Goal: Information Seeking & Learning: Learn about a topic

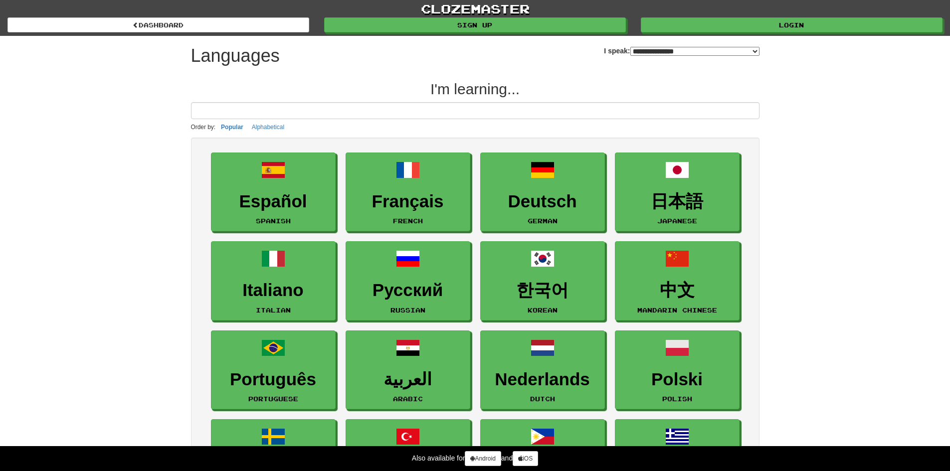
select select "*******"
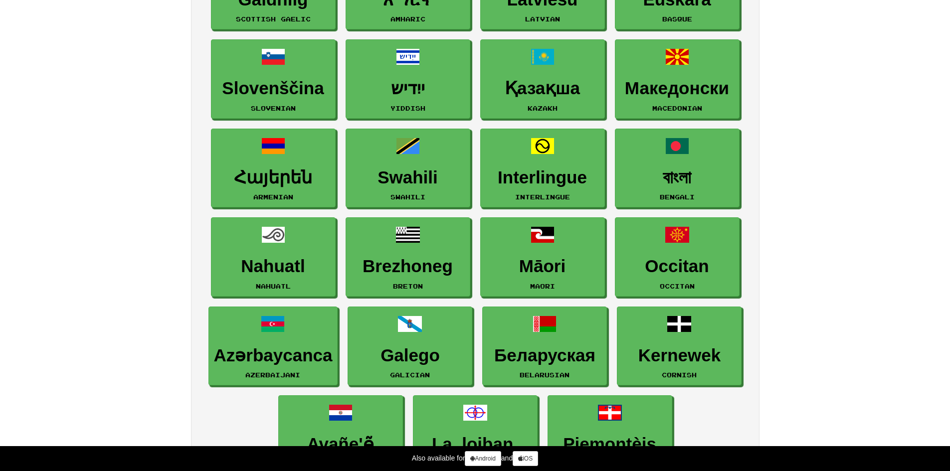
drag, startPoint x: 829, startPoint y: 281, endPoint x: 827, endPoint y: 298, distance: 17.6
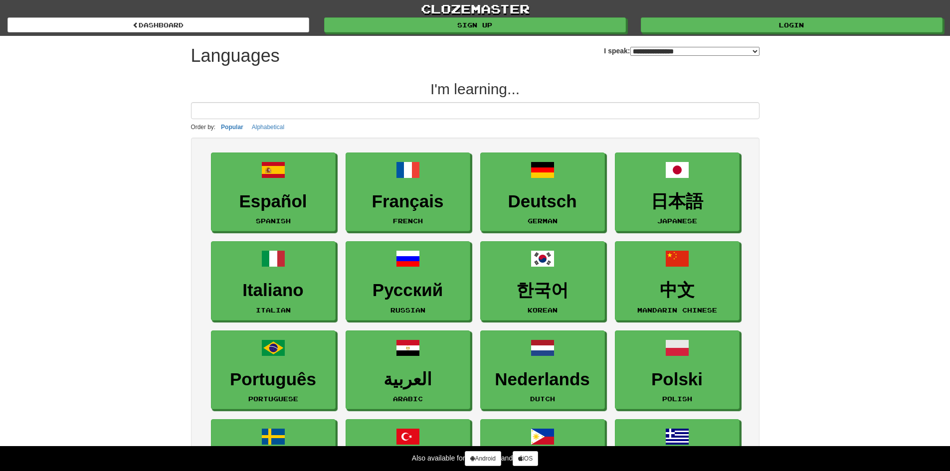
drag, startPoint x: 823, startPoint y: 300, endPoint x: 806, endPoint y: 10, distance: 290.4
click at [261, 115] on input at bounding box center [475, 110] width 569 height 17
click at [261, 114] on input at bounding box center [475, 110] width 569 height 17
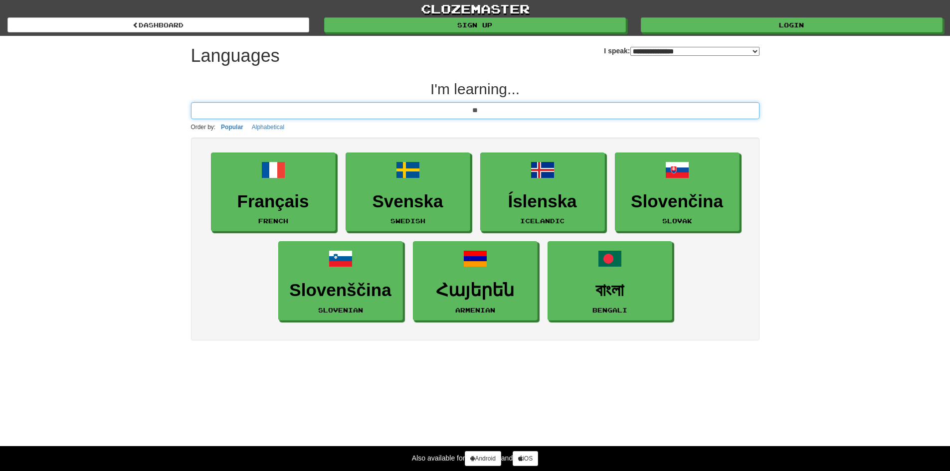
type input "*"
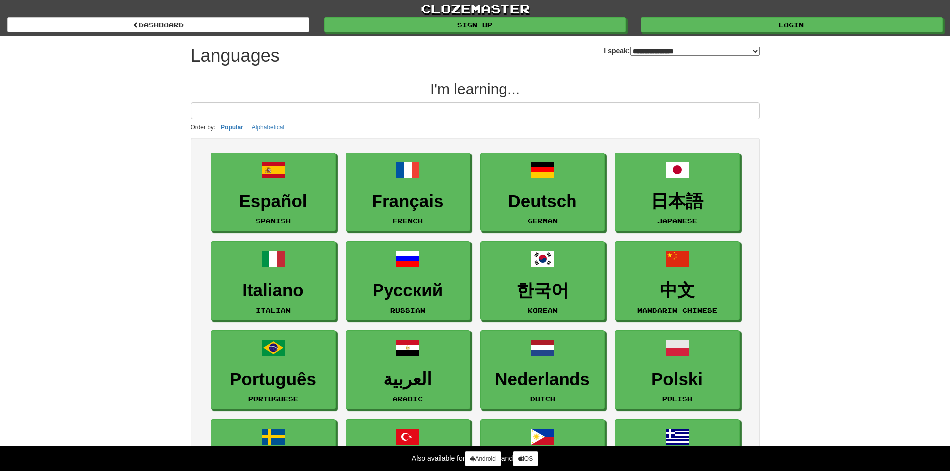
drag, startPoint x: 873, startPoint y: 159, endPoint x: 826, endPoint y: -43, distance: 207.8
click at [480, 108] on input at bounding box center [475, 110] width 569 height 17
click at [482, 108] on input at bounding box center [475, 110] width 569 height 17
click at [647, 48] on select "**********" at bounding box center [695, 51] width 129 height 9
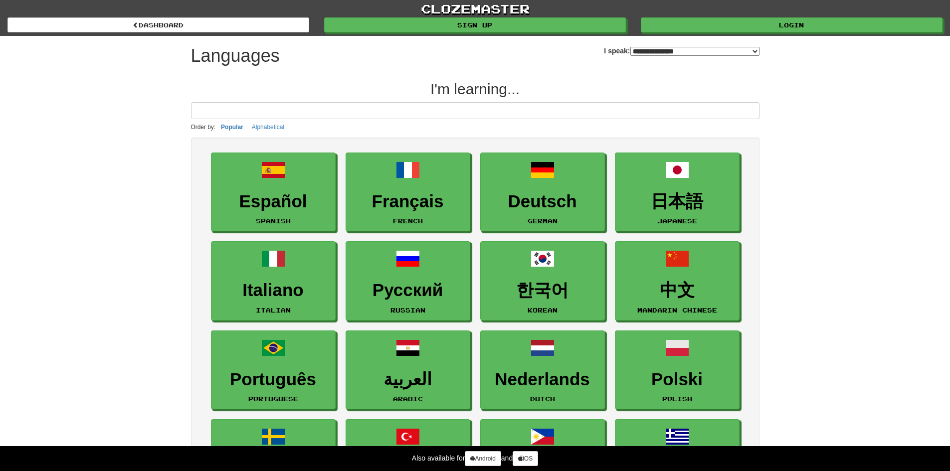
select select "*******"
click at [631, 47] on select "**********" at bounding box center [695, 51] width 129 height 9
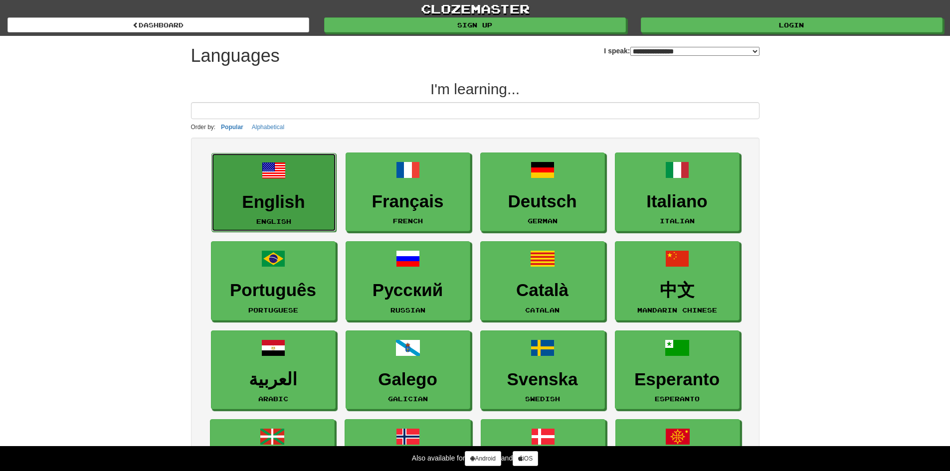
click at [262, 171] on span at bounding box center [274, 171] width 24 height 24
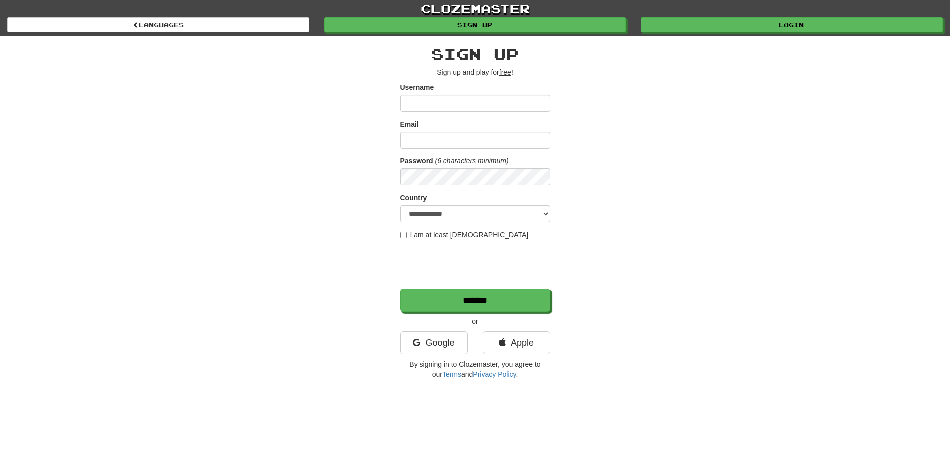
click at [484, 106] on input "Username" at bounding box center [476, 103] width 150 height 17
click at [431, 346] on link "Google" at bounding box center [434, 343] width 67 height 23
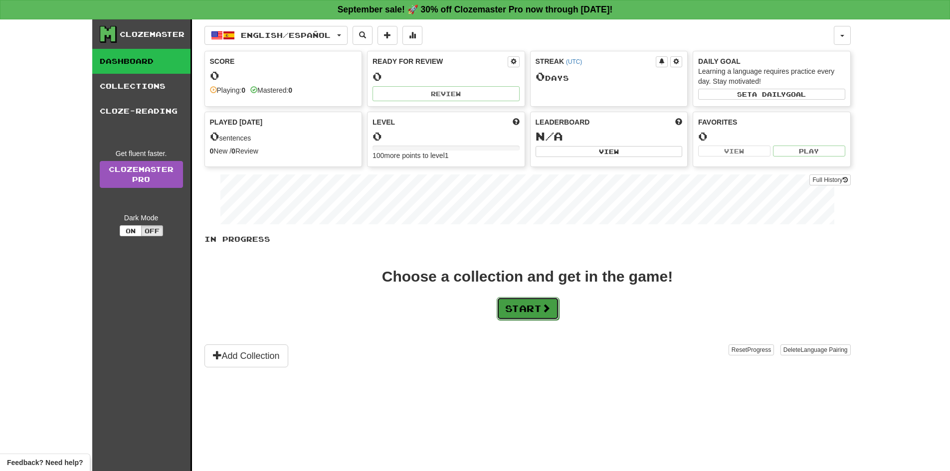
click at [529, 302] on button "Start" at bounding box center [528, 308] width 62 height 23
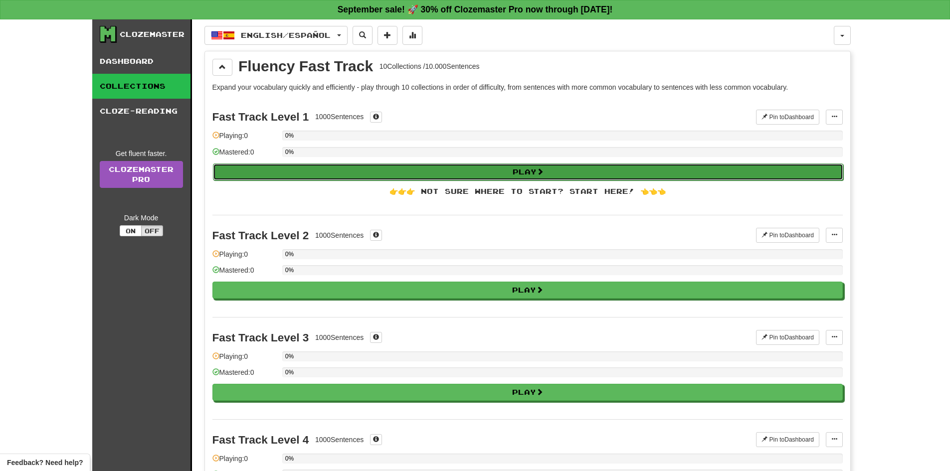
click at [367, 173] on button "Play" at bounding box center [528, 172] width 631 height 17
select select "**"
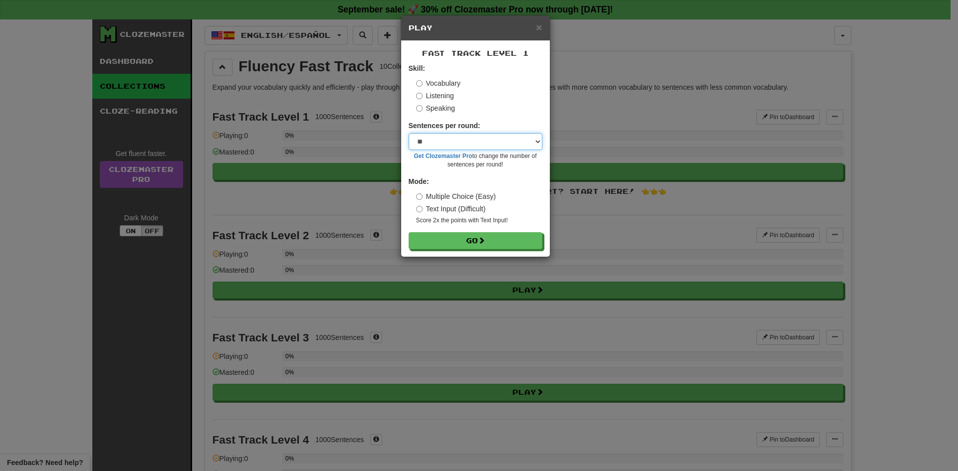
click at [457, 143] on select "* ** ** ** ** ** *** ********" at bounding box center [476, 141] width 134 height 17
click at [504, 118] on form "Skill: Vocabulary Listening Speaking Sentences per round: * ** ** ** ** ** *** …" at bounding box center [476, 156] width 134 height 186
click at [470, 244] on button "Go" at bounding box center [476, 241] width 134 height 17
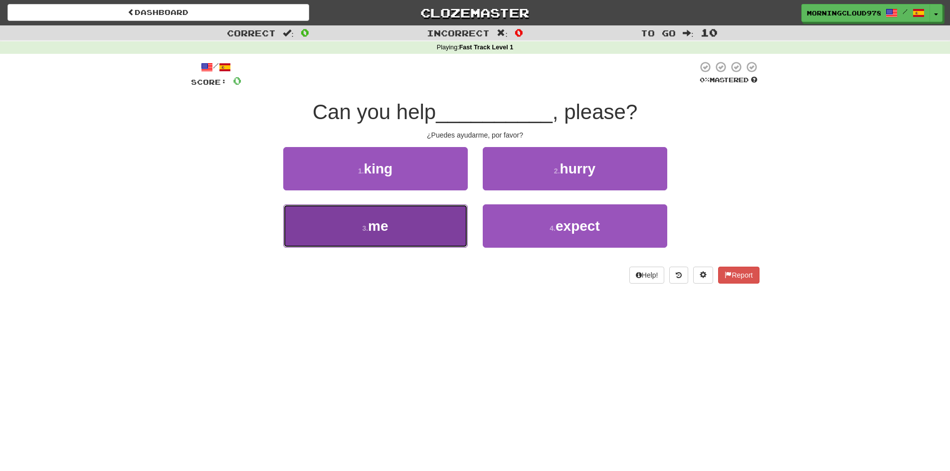
click at [373, 228] on span "me" at bounding box center [378, 226] width 20 height 15
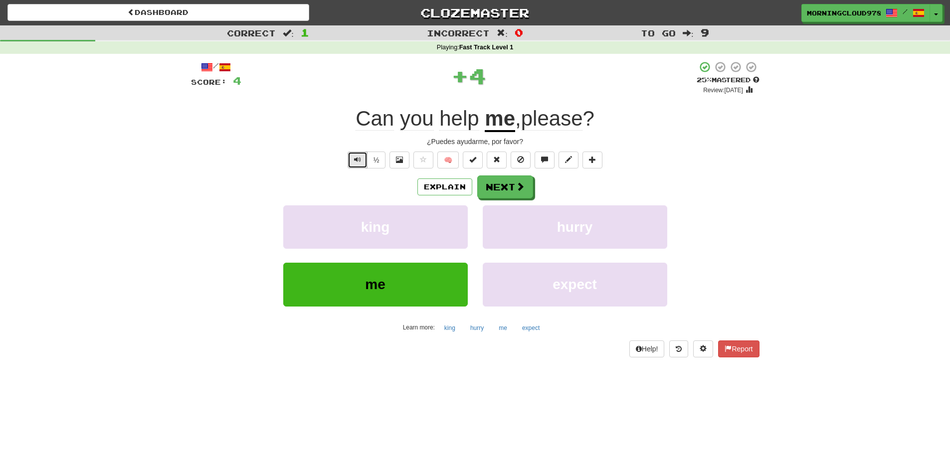
click at [358, 162] on span "Text-to-speech controls" at bounding box center [357, 159] width 7 height 7
click at [351, 153] on button "Text-to-speech controls" at bounding box center [358, 160] width 20 height 17
click at [523, 183] on span at bounding box center [520, 187] width 9 height 9
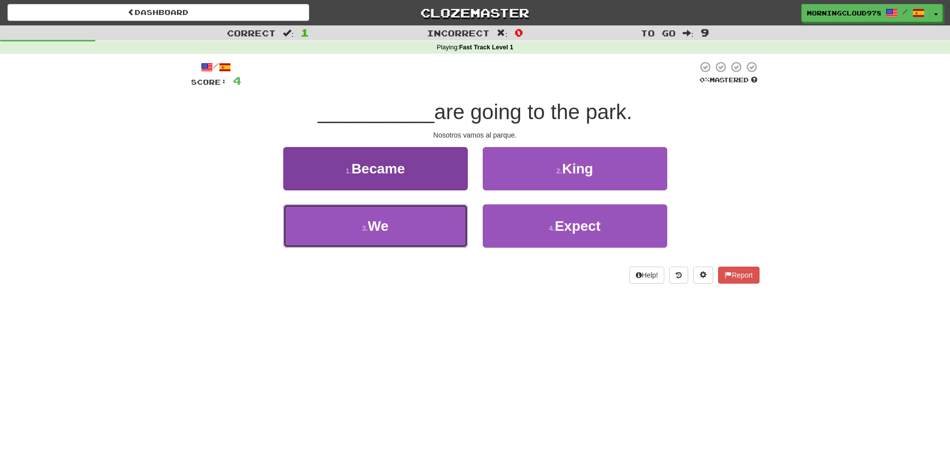
click at [432, 247] on button "3 . We" at bounding box center [375, 226] width 185 height 43
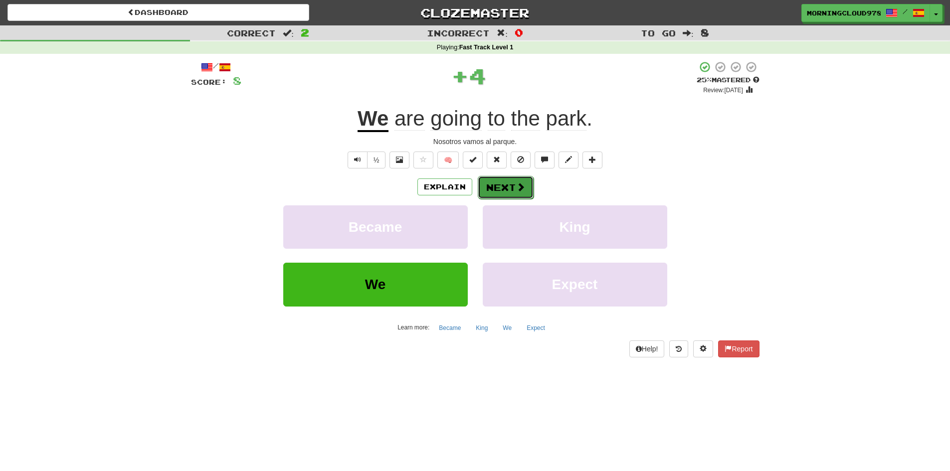
click at [511, 194] on button "Next" at bounding box center [506, 187] width 56 height 23
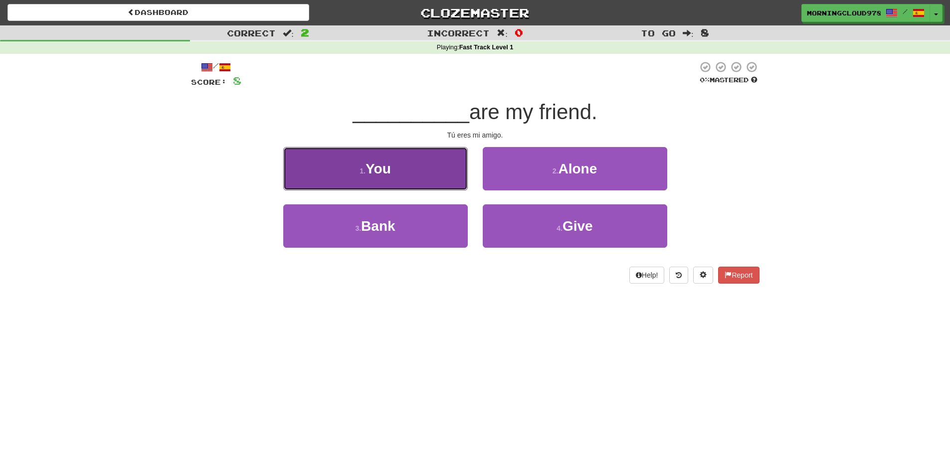
click at [446, 185] on button "1 . You" at bounding box center [375, 168] width 185 height 43
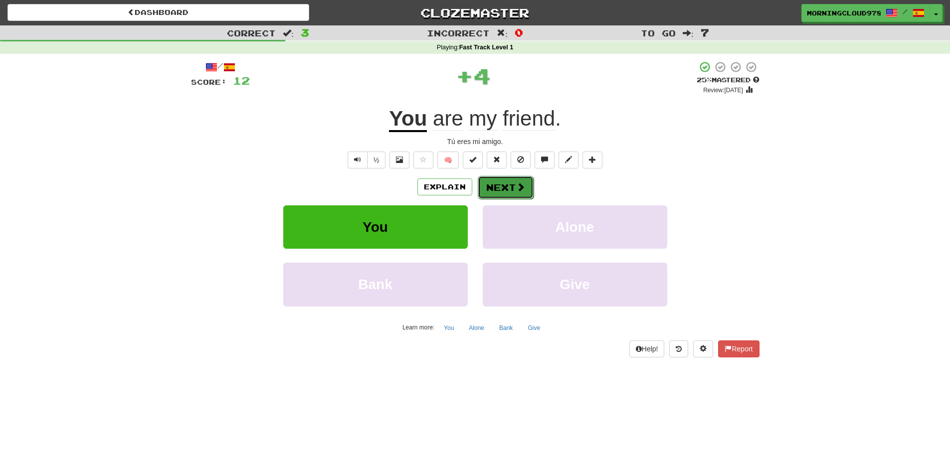
click at [501, 198] on button "Next" at bounding box center [506, 187] width 56 height 23
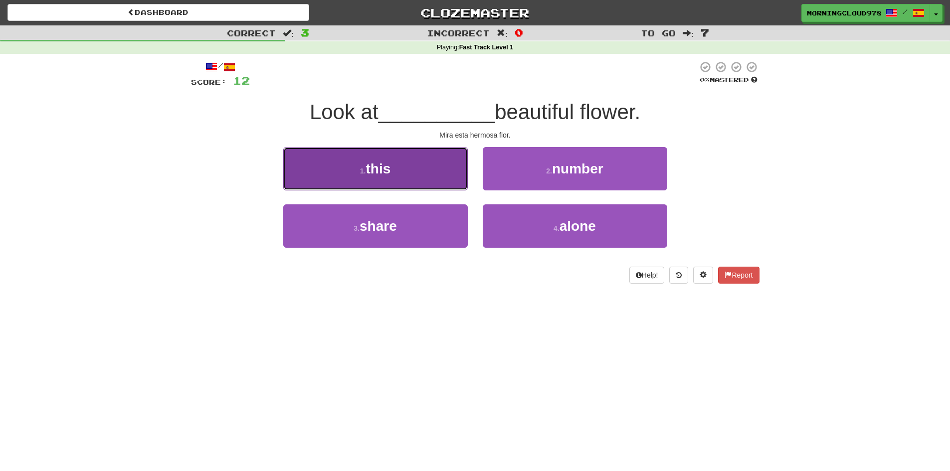
click at [416, 182] on button "1 . this" at bounding box center [375, 168] width 185 height 43
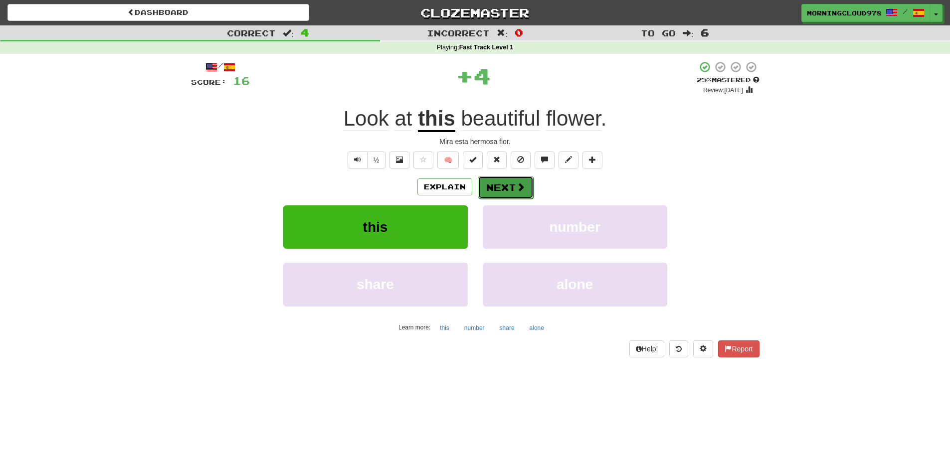
click at [521, 189] on span at bounding box center [520, 187] width 9 height 9
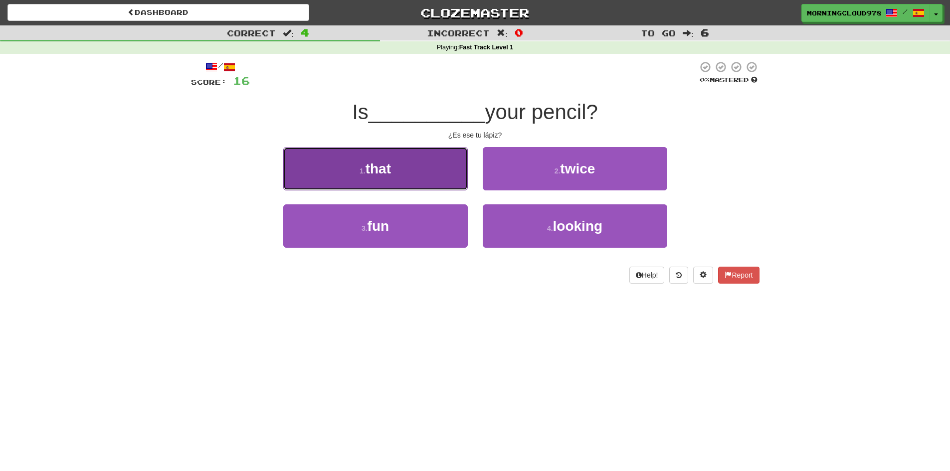
click at [431, 180] on button "1 . that" at bounding box center [375, 168] width 185 height 43
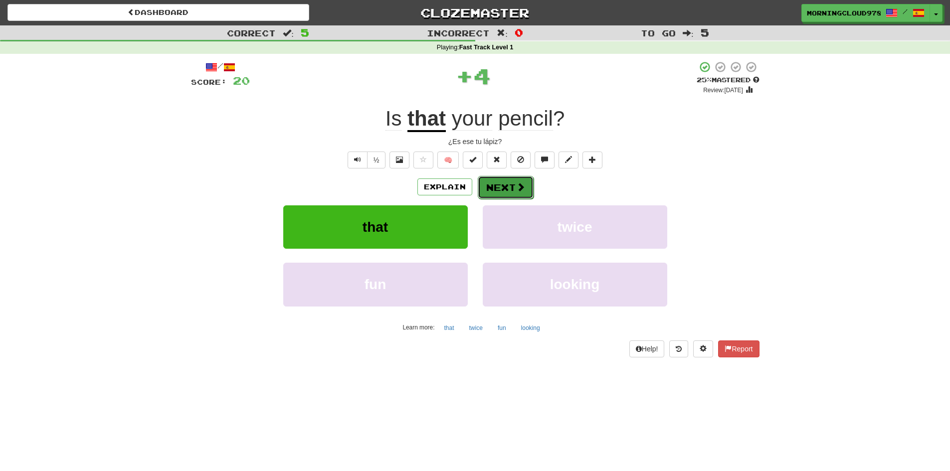
click at [522, 185] on span at bounding box center [520, 187] width 9 height 9
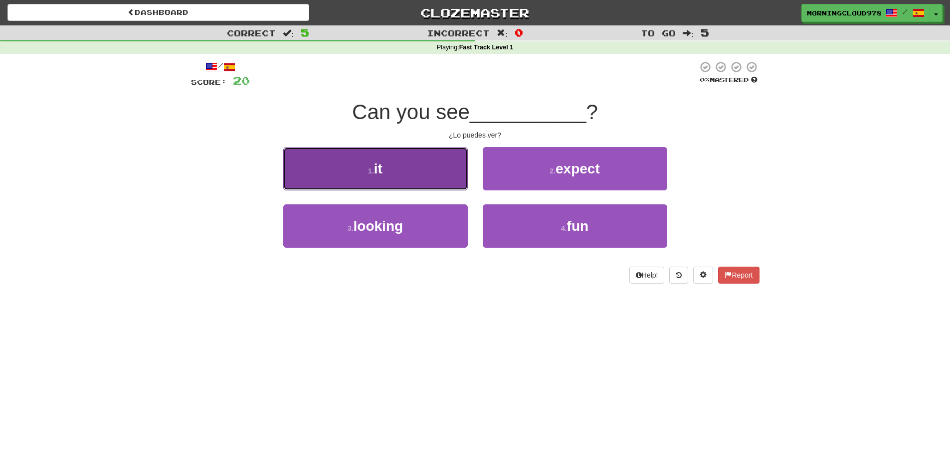
click at [442, 181] on button "1 . it" at bounding box center [375, 168] width 185 height 43
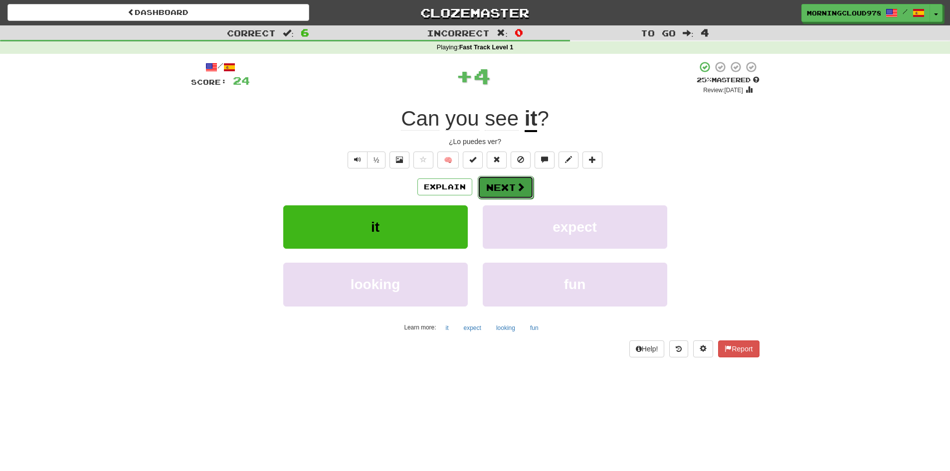
click at [519, 183] on span at bounding box center [520, 187] width 9 height 9
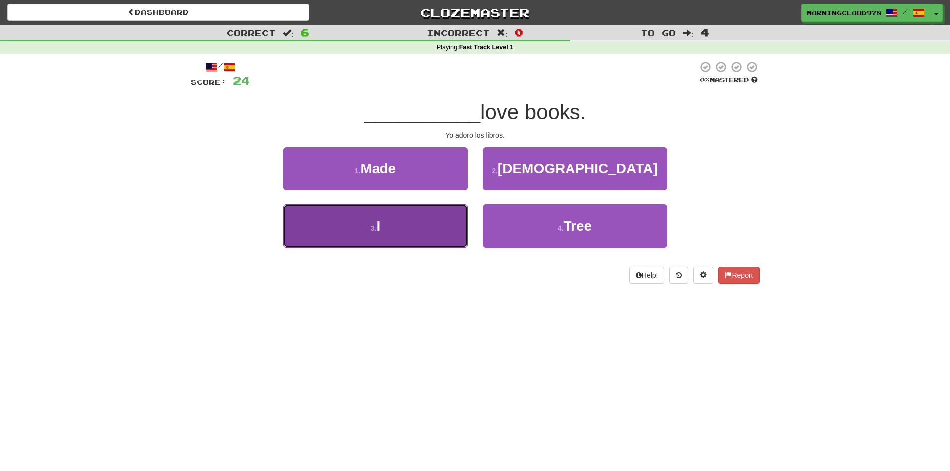
click at [398, 232] on button "3 . I" at bounding box center [375, 226] width 185 height 43
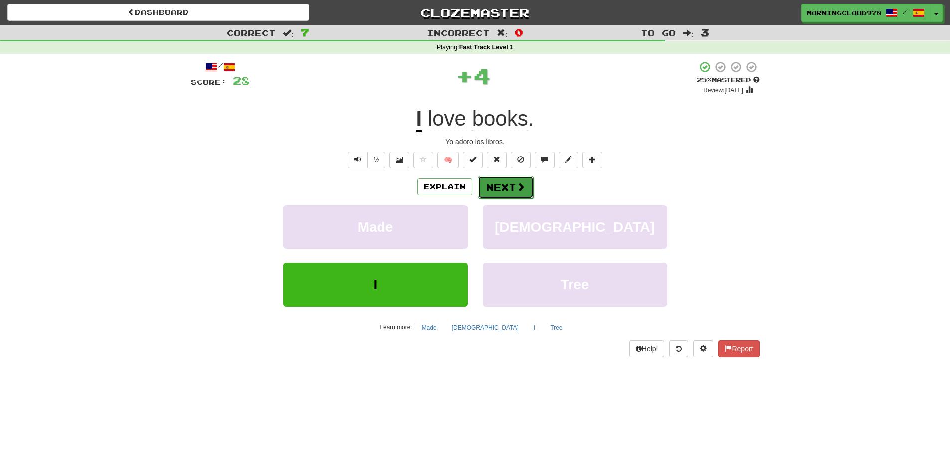
click at [522, 195] on button "Next" at bounding box center [506, 187] width 56 height 23
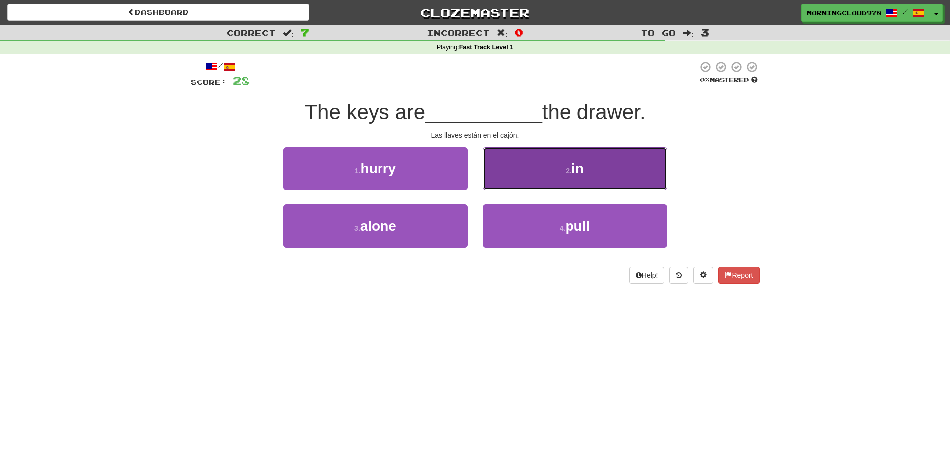
click at [603, 177] on button "2 . in" at bounding box center [575, 168] width 185 height 43
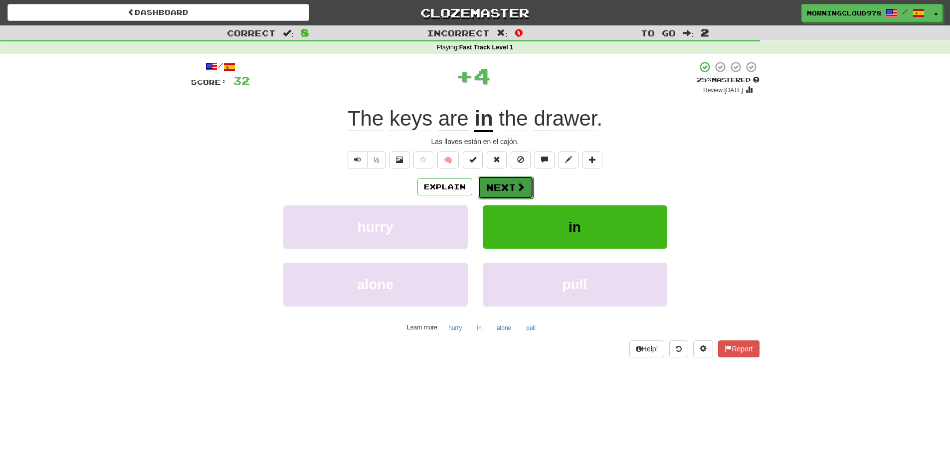
click at [501, 193] on button "Next" at bounding box center [506, 187] width 56 height 23
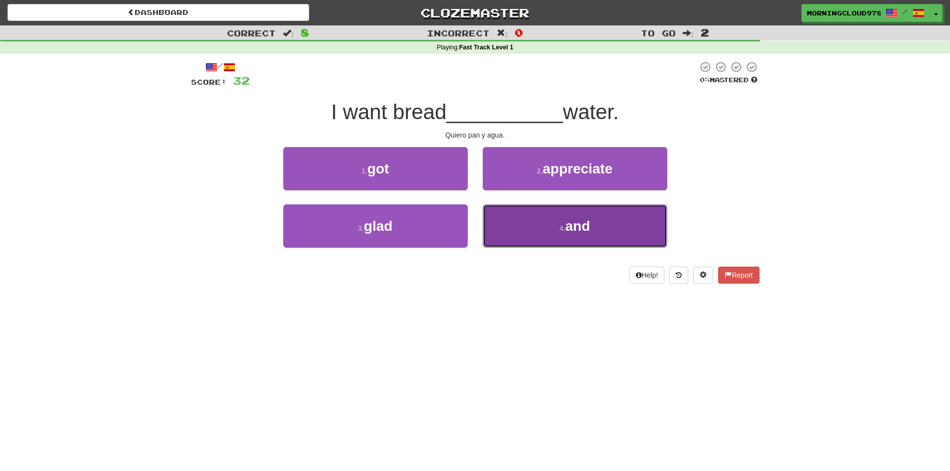
click at [607, 224] on button "4 . and" at bounding box center [575, 226] width 185 height 43
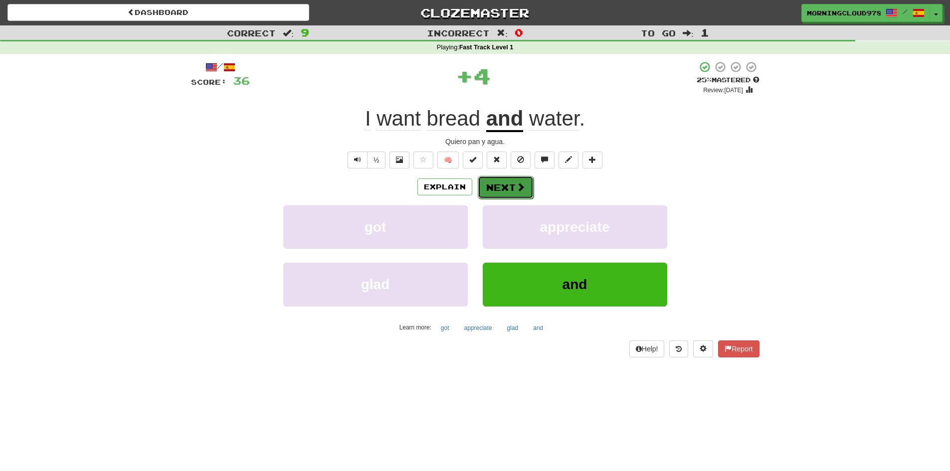
click at [524, 188] on button "Next" at bounding box center [506, 187] width 56 height 23
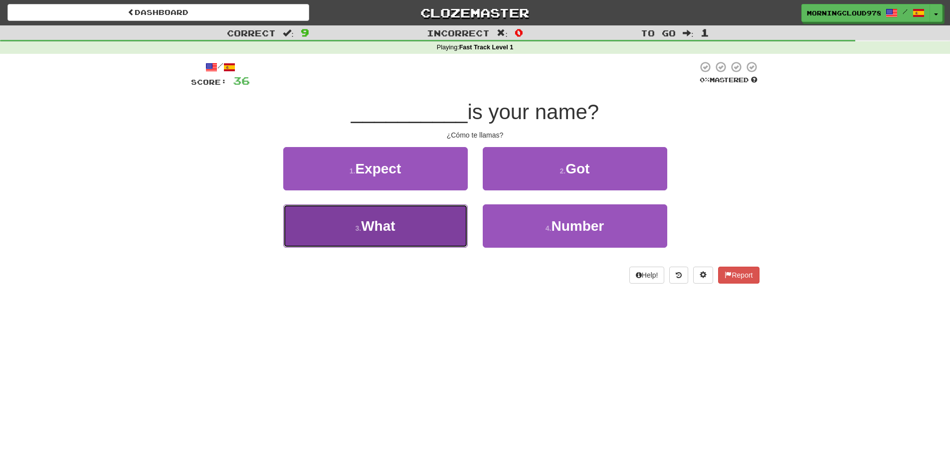
click at [440, 231] on button "3 . What" at bounding box center [375, 226] width 185 height 43
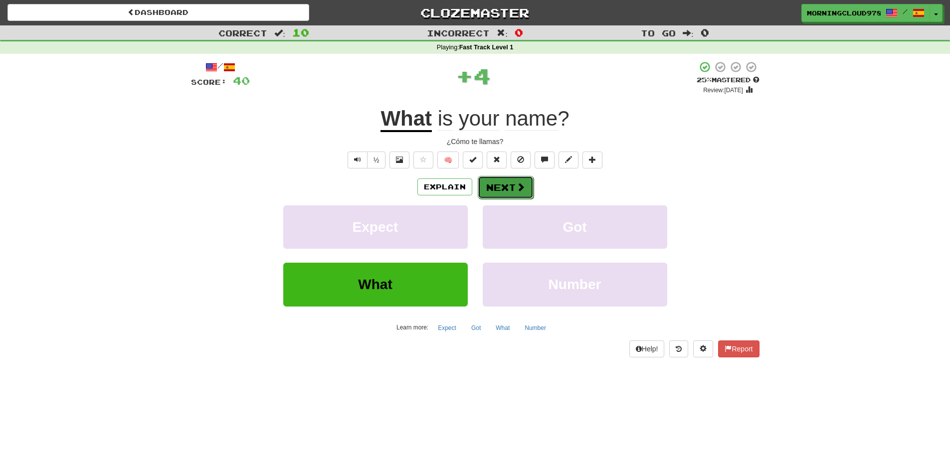
click at [509, 185] on button "Next" at bounding box center [506, 187] width 56 height 23
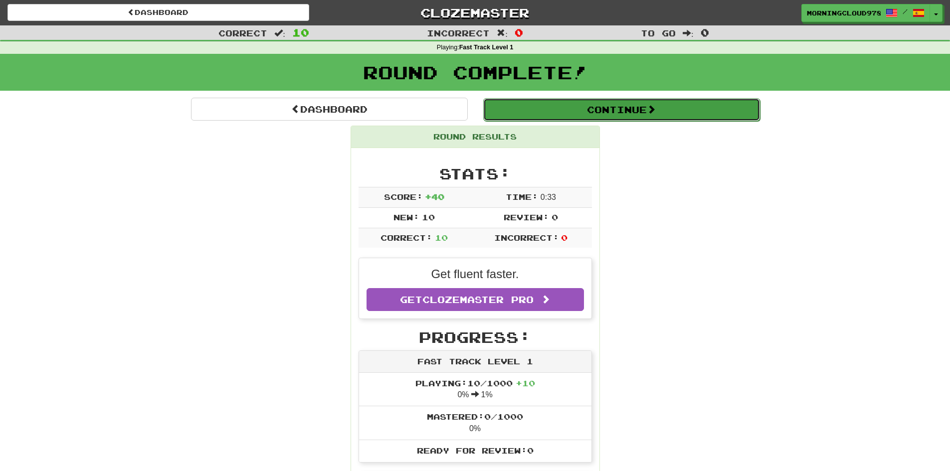
click at [626, 106] on button "Continue" at bounding box center [621, 109] width 277 height 23
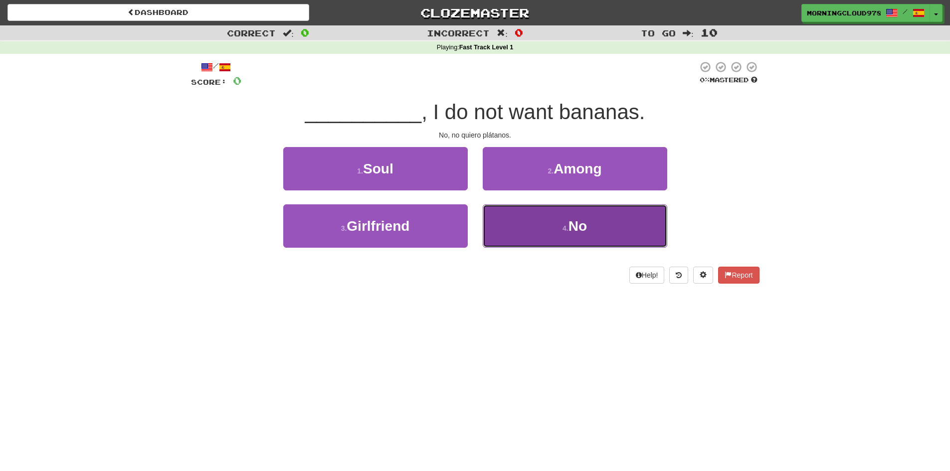
click at [562, 234] on button "4 . No" at bounding box center [575, 226] width 185 height 43
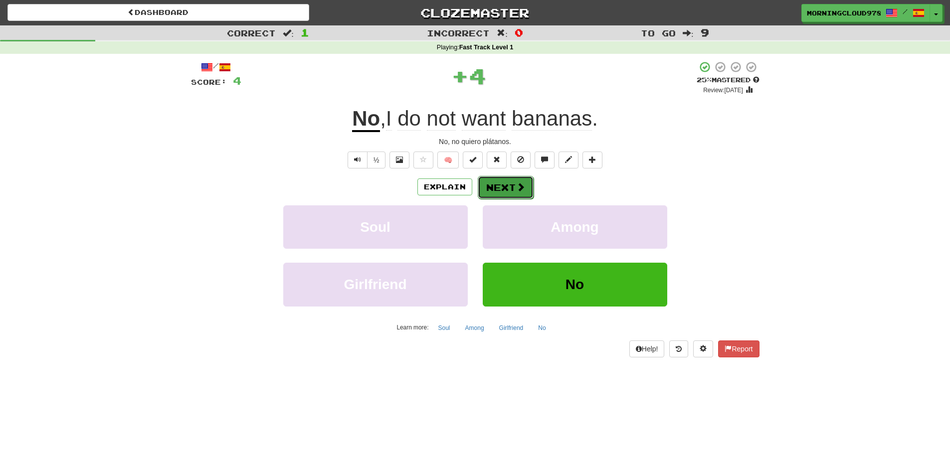
click at [509, 193] on button "Next" at bounding box center [506, 187] width 56 height 23
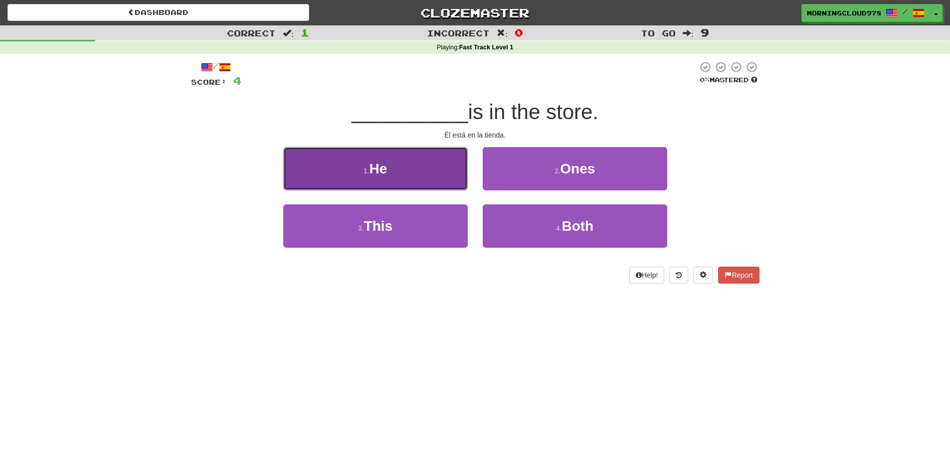
click at [429, 170] on button "1 . He" at bounding box center [375, 168] width 185 height 43
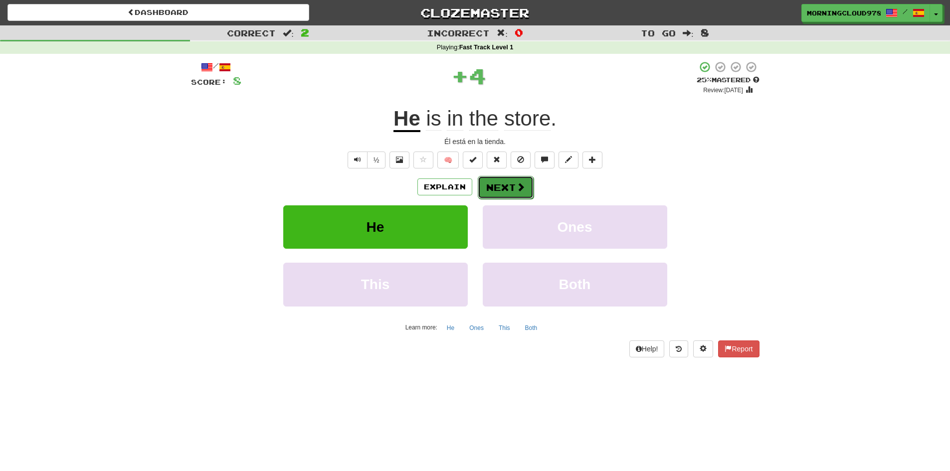
click at [506, 181] on button "Next" at bounding box center [506, 187] width 56 height 23
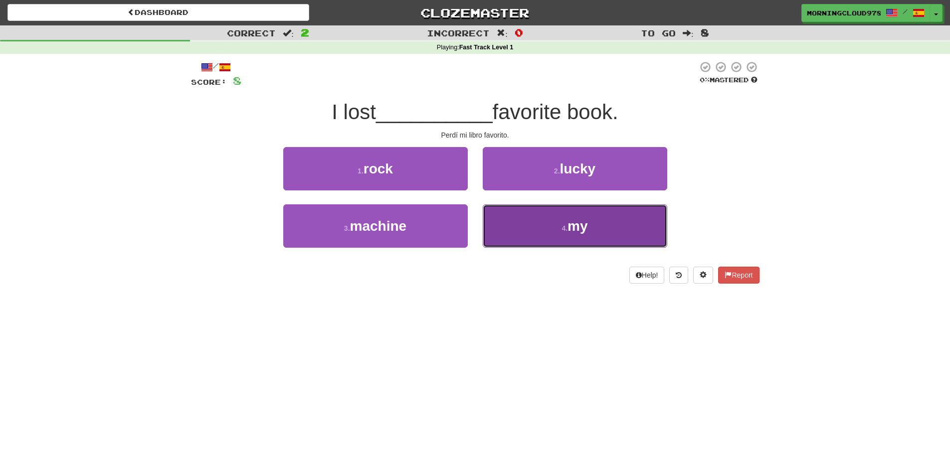
click at [590, 221] on button "4 . my" at bounding box center [575, 226] width 185 height 43
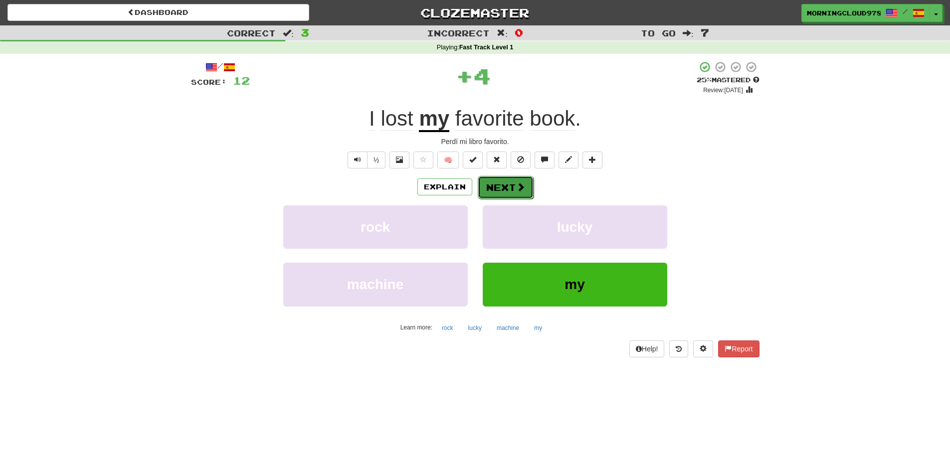
click at [518, 186] on span at bounding box center [520, 187] width 9 height 9
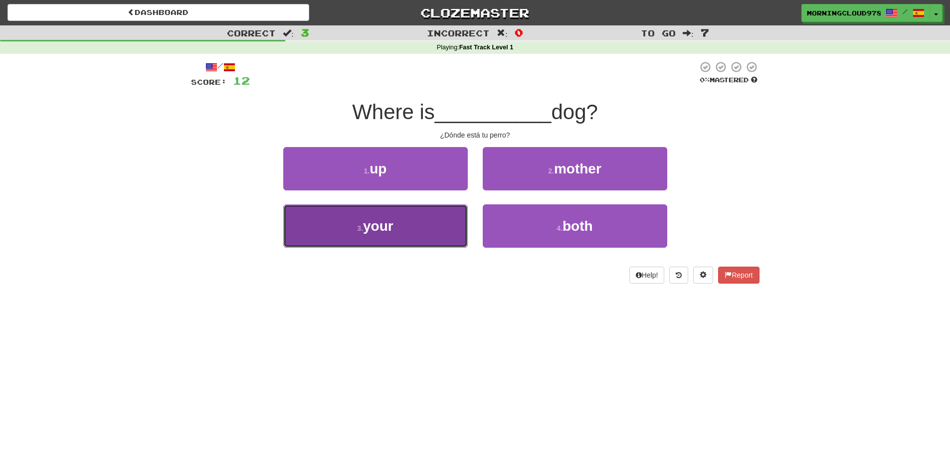
click at [424, 227] on button "3 . your" at bounding box center [375, 226] width 185 height 43
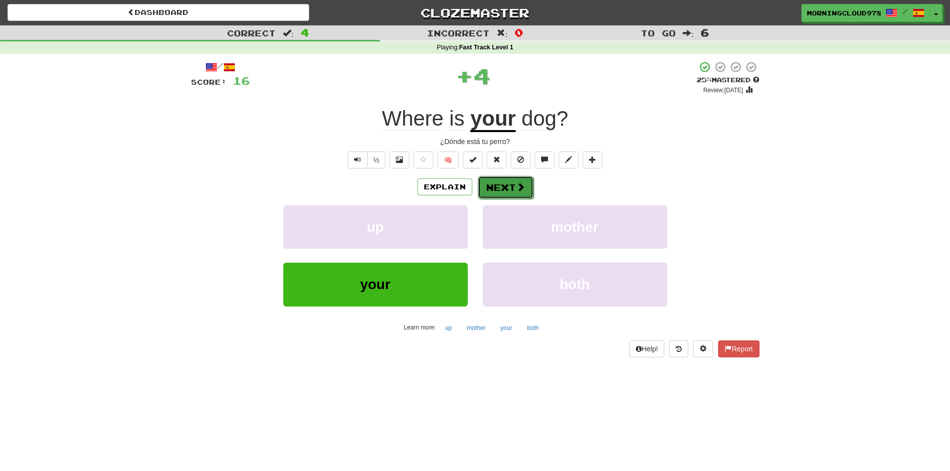
click at [514, 182] on button "Next" at bounding box center [506, 187] width 56 height 23
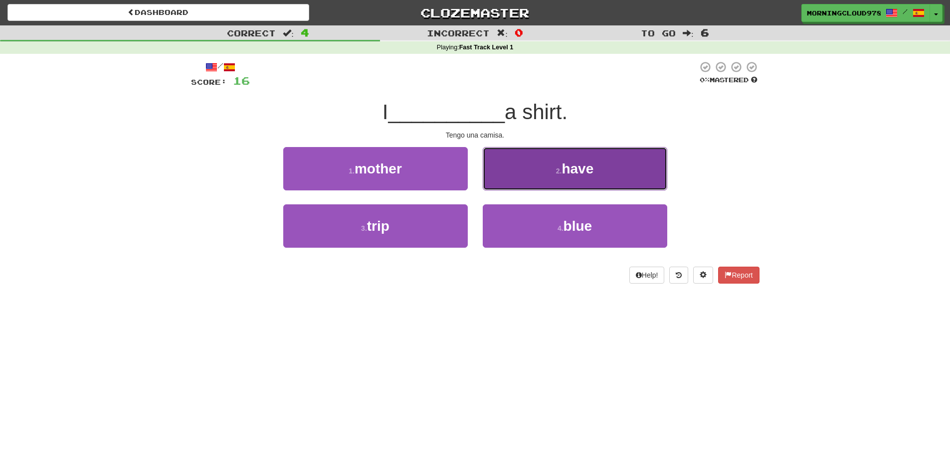
click at [594, 177] on button "2 . have" at bounding box center [575, 168] width 185 height 43
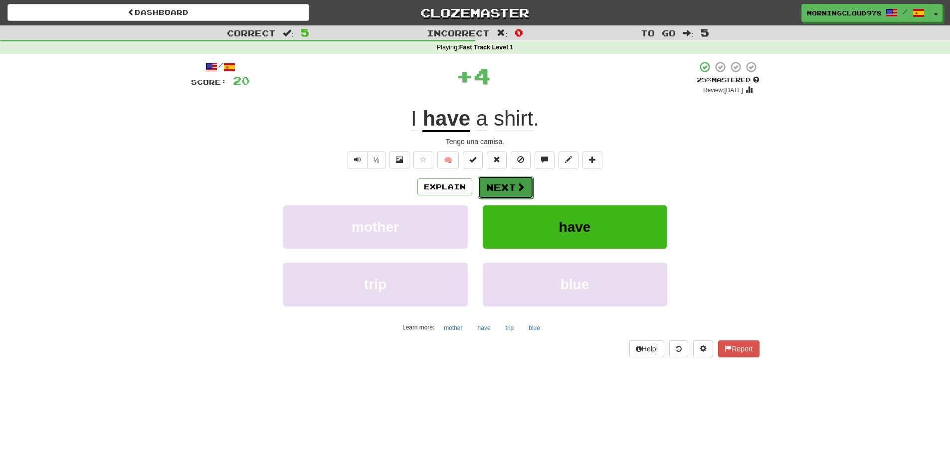
click at [524, 187] on button "Next" at bounding box center [506, 187] width 56 height 23
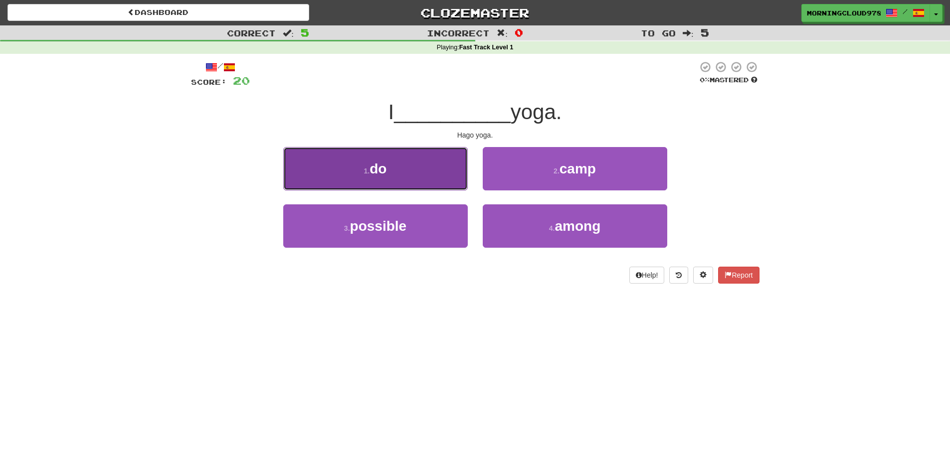
drag, startPoint x: 397, startPoint y: 176, endPoint x: 556, endPoint y: 205, distance: 161.9
click at [397, 176] on button "1 . do" at bounding box center [375, 168] width 185 height 43
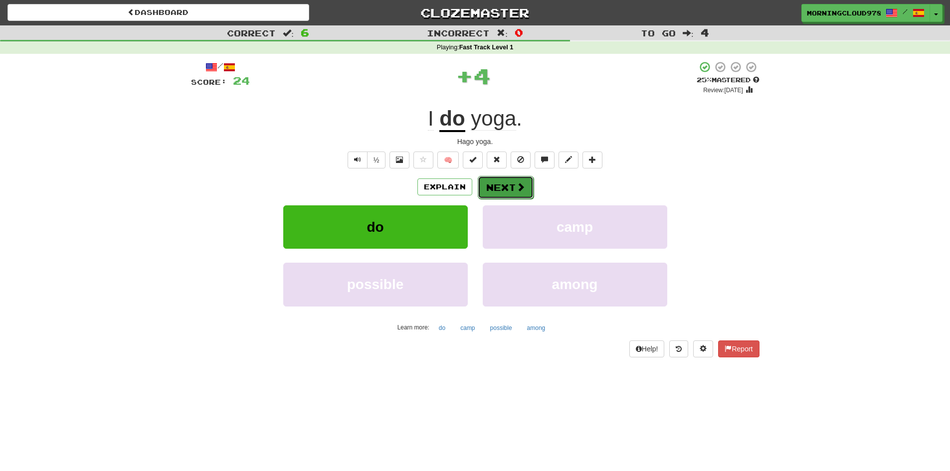
click at [512, 192] on button "Next" at bounding box center [506, 187] width 56 height 23
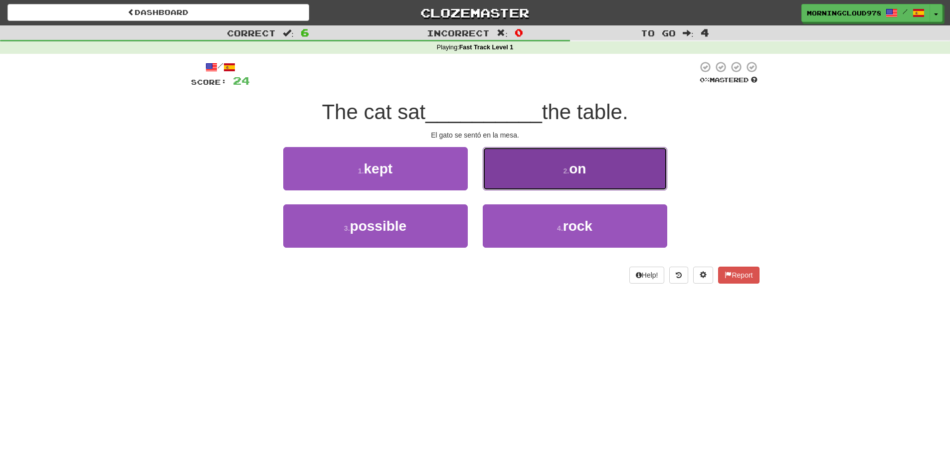
click at [589, 172] on button "2 . on" at bounding box center [575, 168] width 185 height 43
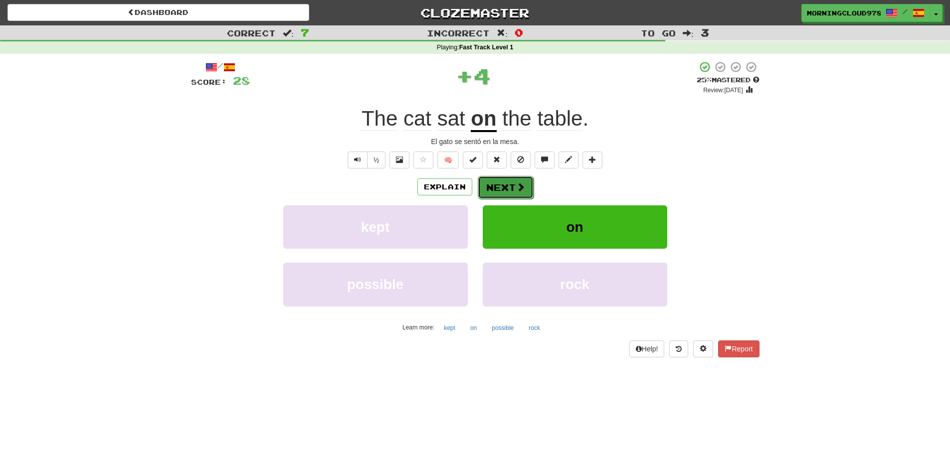
click at [523, 194] on button "Next" at bounding box center [506, 187] width 56 height 23
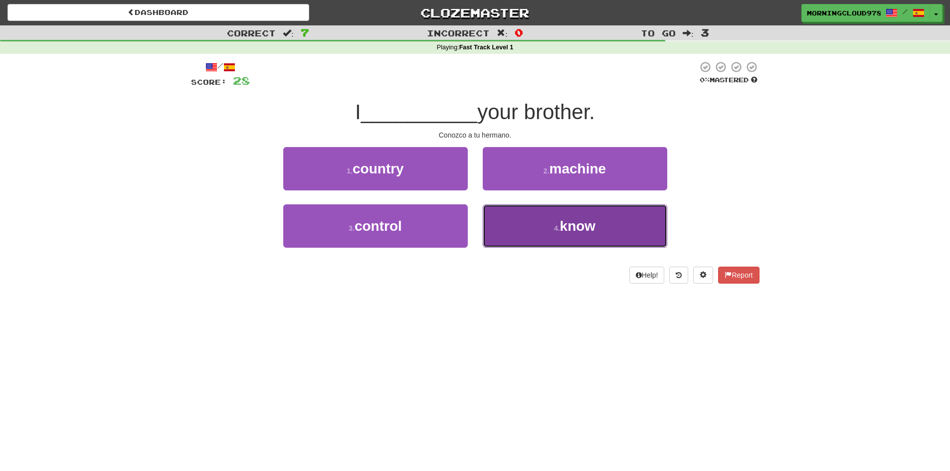
click at [574, 216] on button "4 . know" at bounding box center [575, 226] width 185 height 43
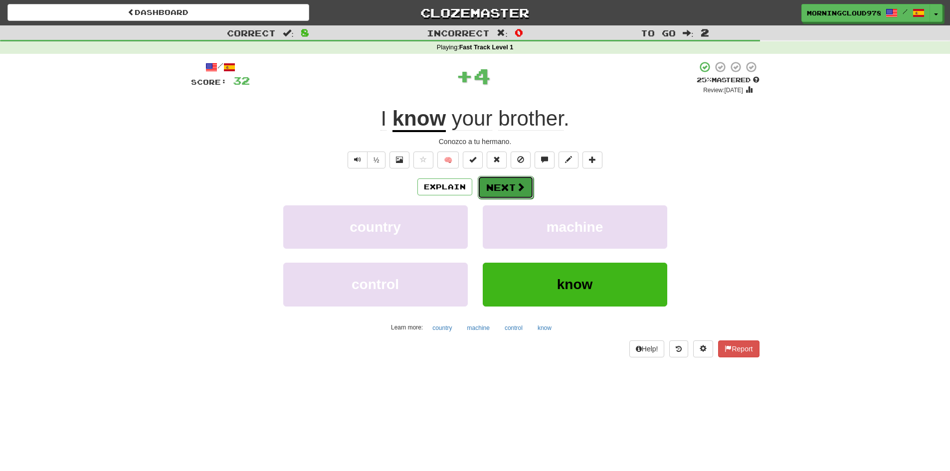
click at [520, 178] on button "Next" at bounding box center [506, 187] width 56 height 23
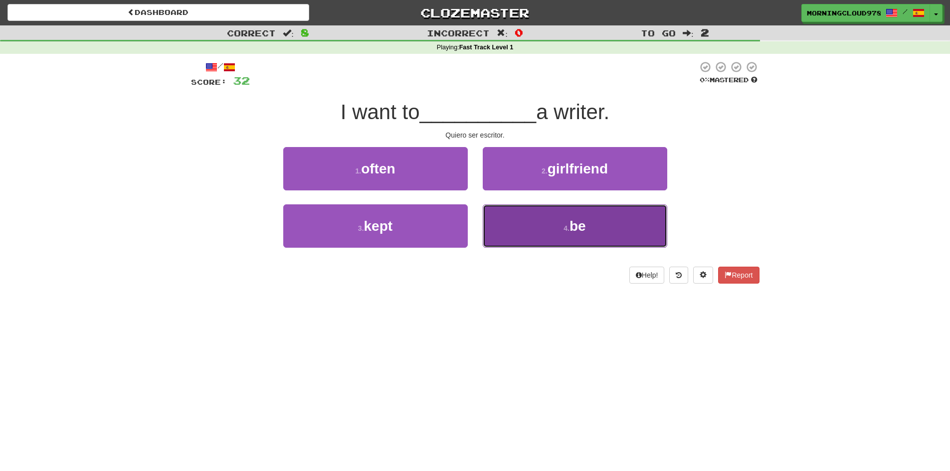
click at [567, 216] on button "4 . be" at bounding box center [575, 226] width 185 height 43
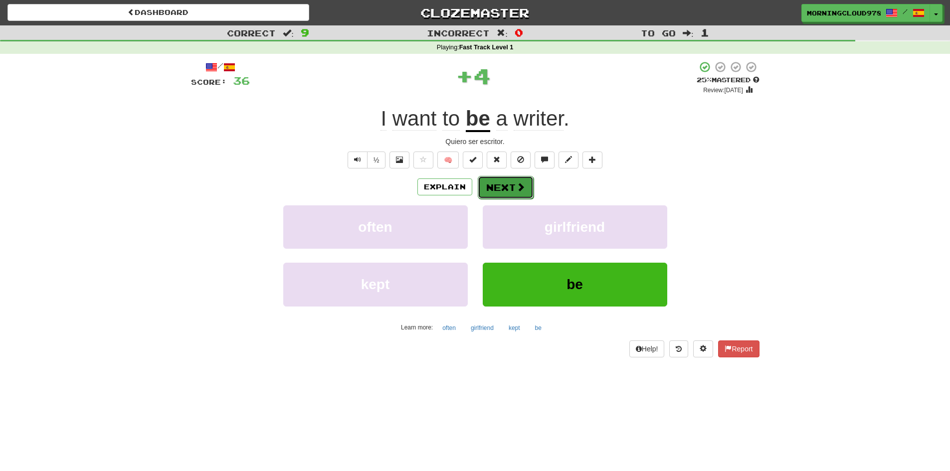
click at [510, 188] on button "Next" at bounding box center [506, 187] width 56 height 23
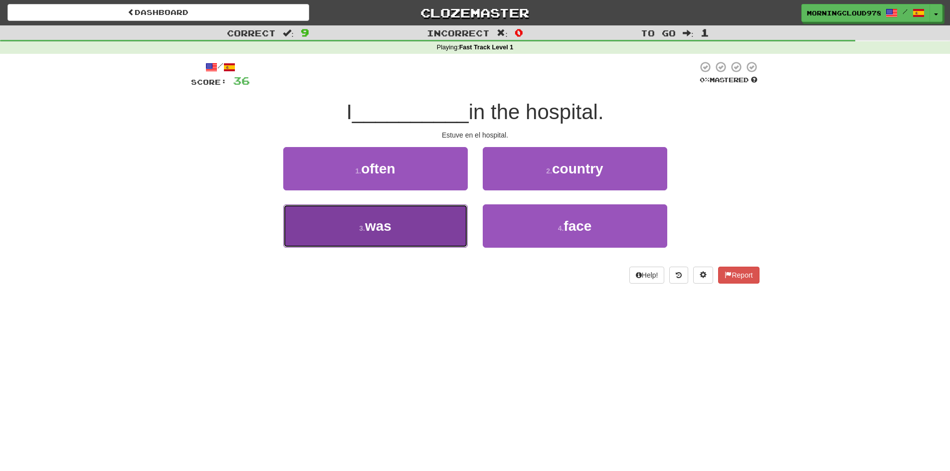
click at [423, 225] on button "3 . was" at bounding box center [375, 226] width 185 height 43
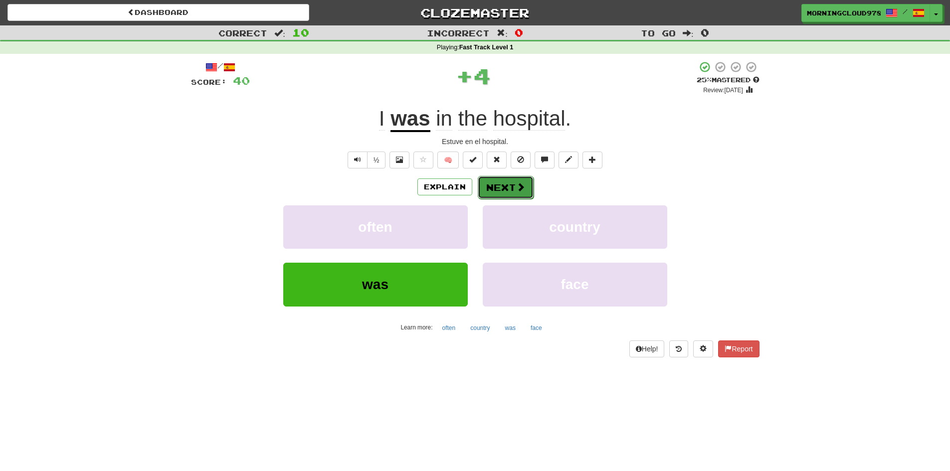
click at [523, 196] on button "Next" at bounding box center [506, 187] width 56 height 23
